Goal: Task Accomplishment & Management: Manage account settings

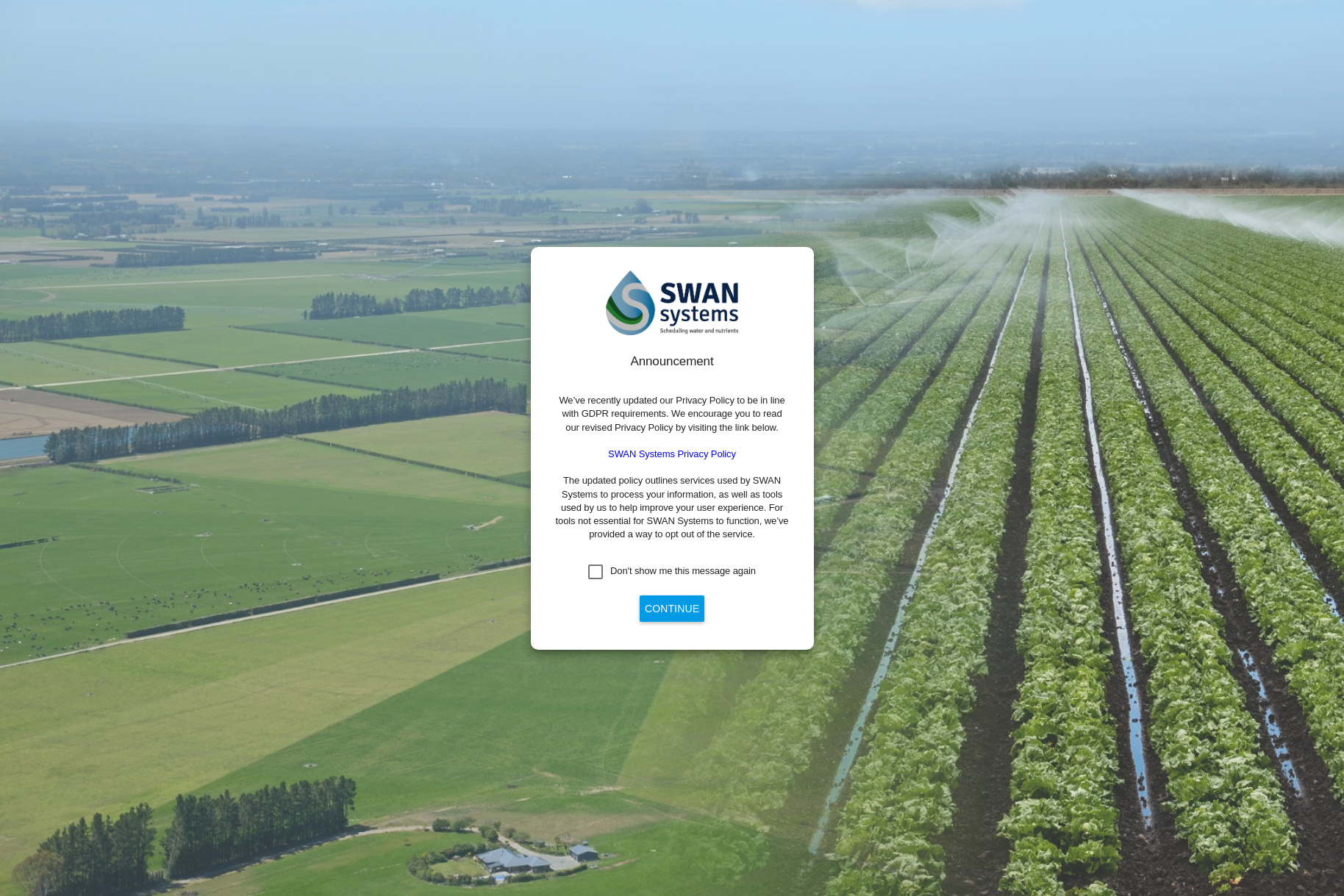
click at [669, 604] on button "Continue" at bounding box center [672, 608] width 65 height 27
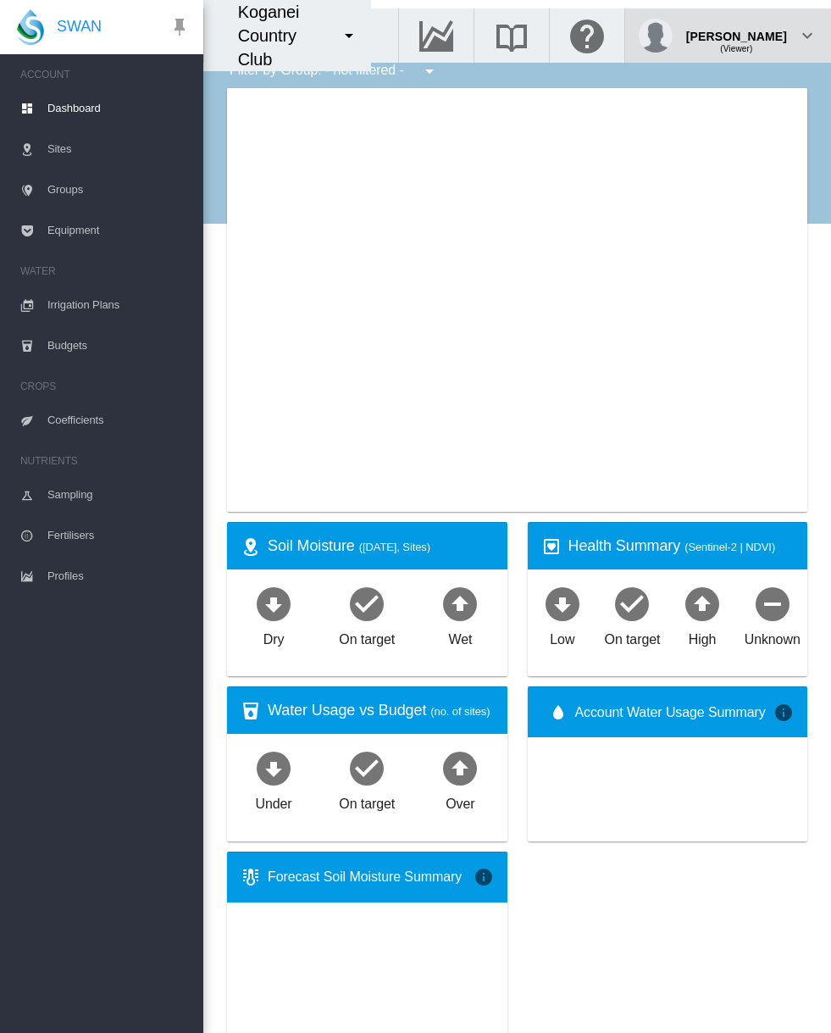
click at [762, 34] on div "(Viewer)" at bounding box center [736, 42] width 101 height 17
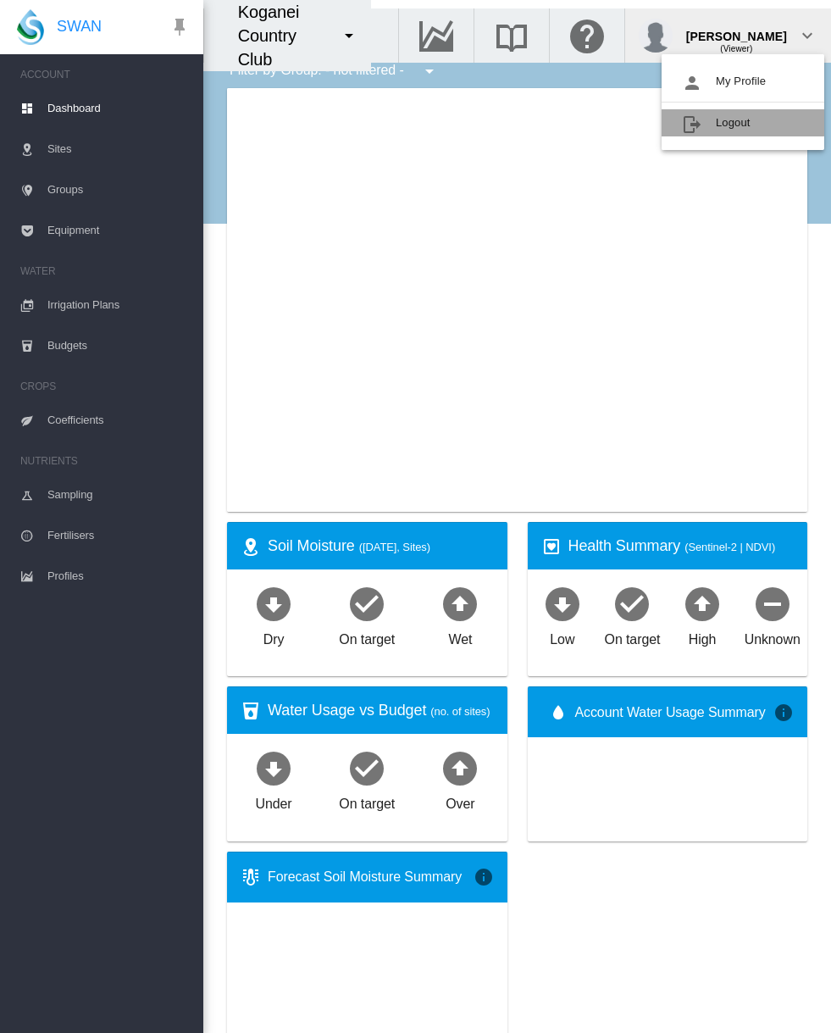
click at [730, 120] on button "Logout" at bounding box center [743, 122] width 163 height 27
